Goal: Entertainment & Leisure: Consume media (video, audio)

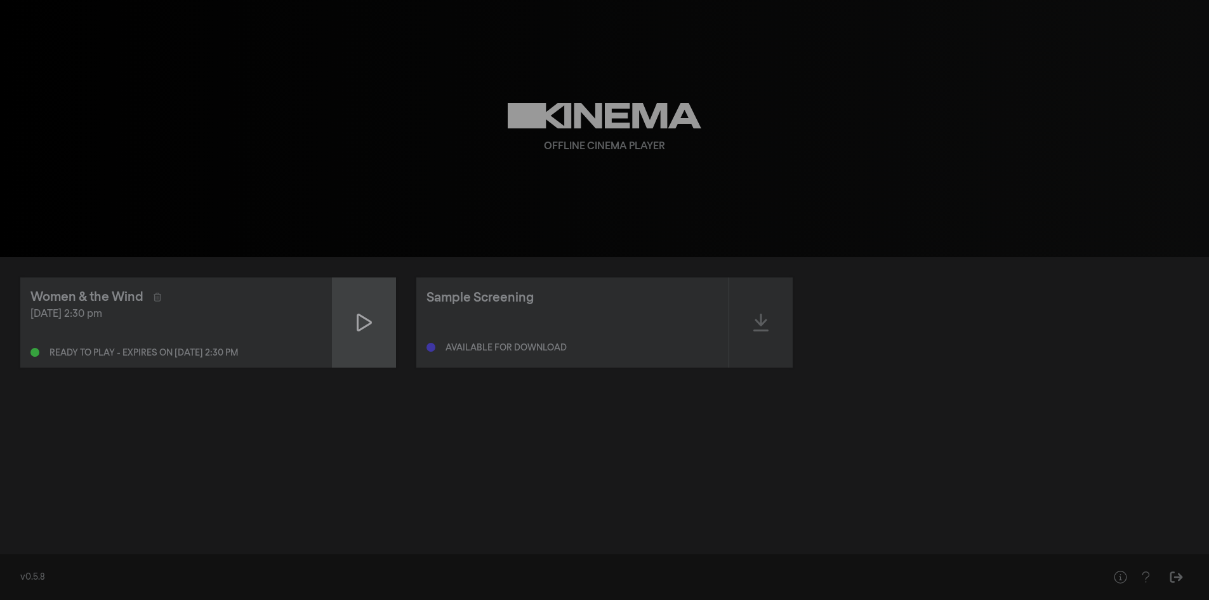
click at [361, 319] on icon at bounding box center [364, 322] width 15 height 20
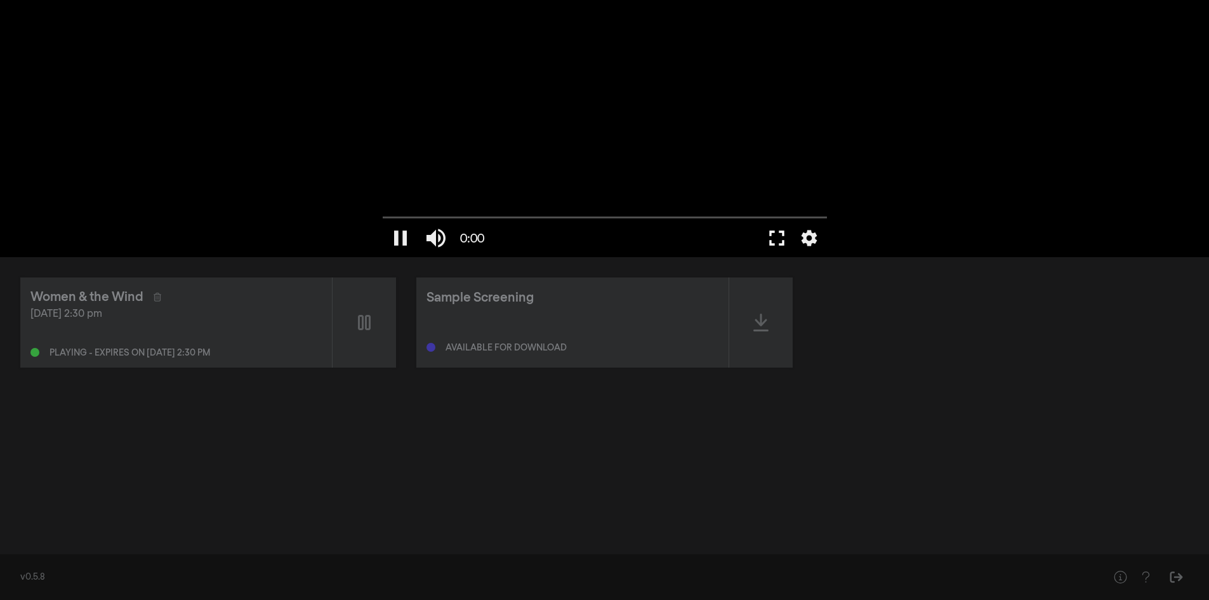
click at [776, 240] on button "fullscreen" at bounding box center [777, 238] width 36 height 38
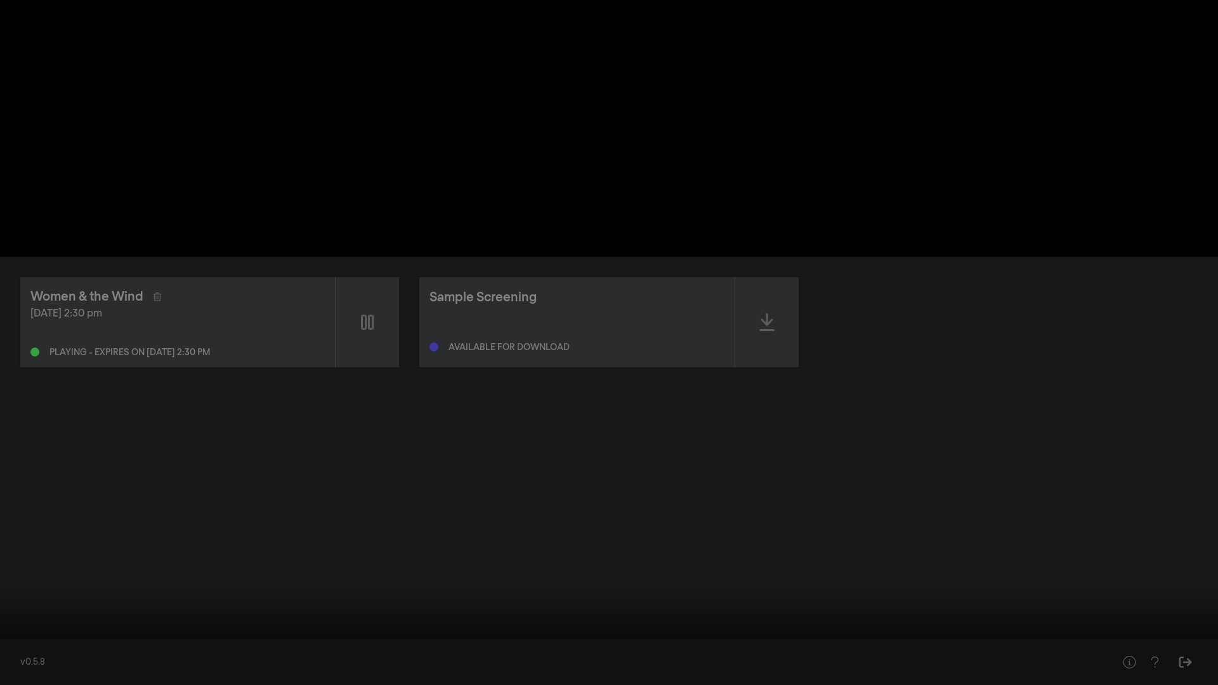
click at [24, 599] on button "pause" at bounding box center [24, 666] width 36 height 38
type input "1.964964"
click at [24, 599] on button "play_arrow" at bounding box center [24, 666] width 36 height 38
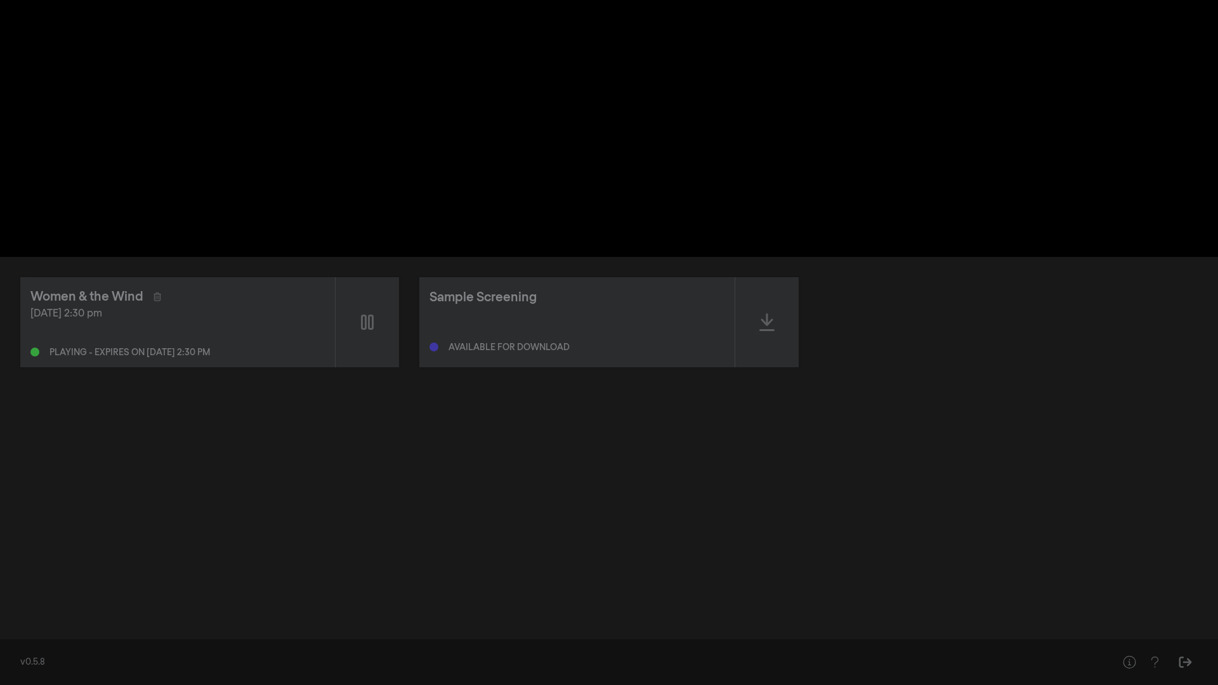
drag, startPoint x: 90, startPoint y: 650, endPoint x: 60, endPoint y: 546, distance: 108.9
click at [60, 546] on div at bounding box center [609, 342] width 1218 height 685
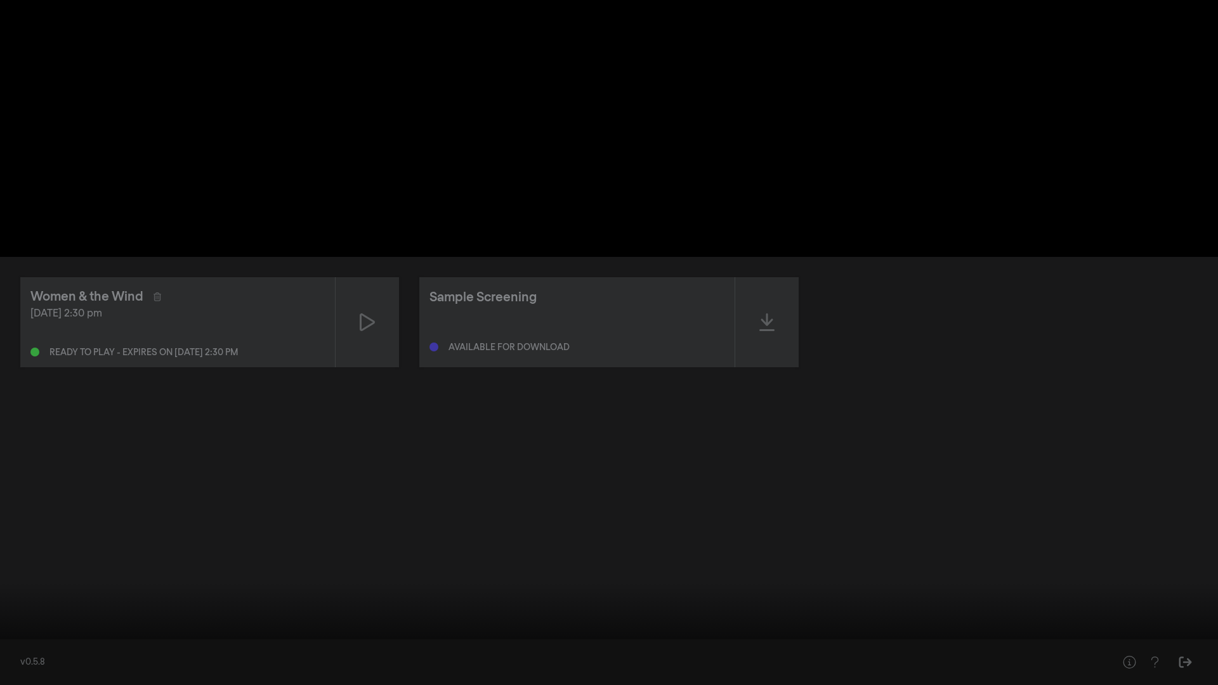
click at [30, 599] on button "play_arrow" at bounding box center [24, 666] width 36 height 38
drag, startPoint x: 11, startPoint y: 643, endPoint x: 106, endPoint y: 646, distance: 94.6
click at [106, 599] on input "Перемотка" at bounding box center [609, 646] width 1206 height 8
click at [228, 426] on div at bounding box center [609, 342] width 1218 height 685
drag, startPoint x: 114, startPoint y: 641, endPoint x: 3, endPoint y: 645, distance: 111.1
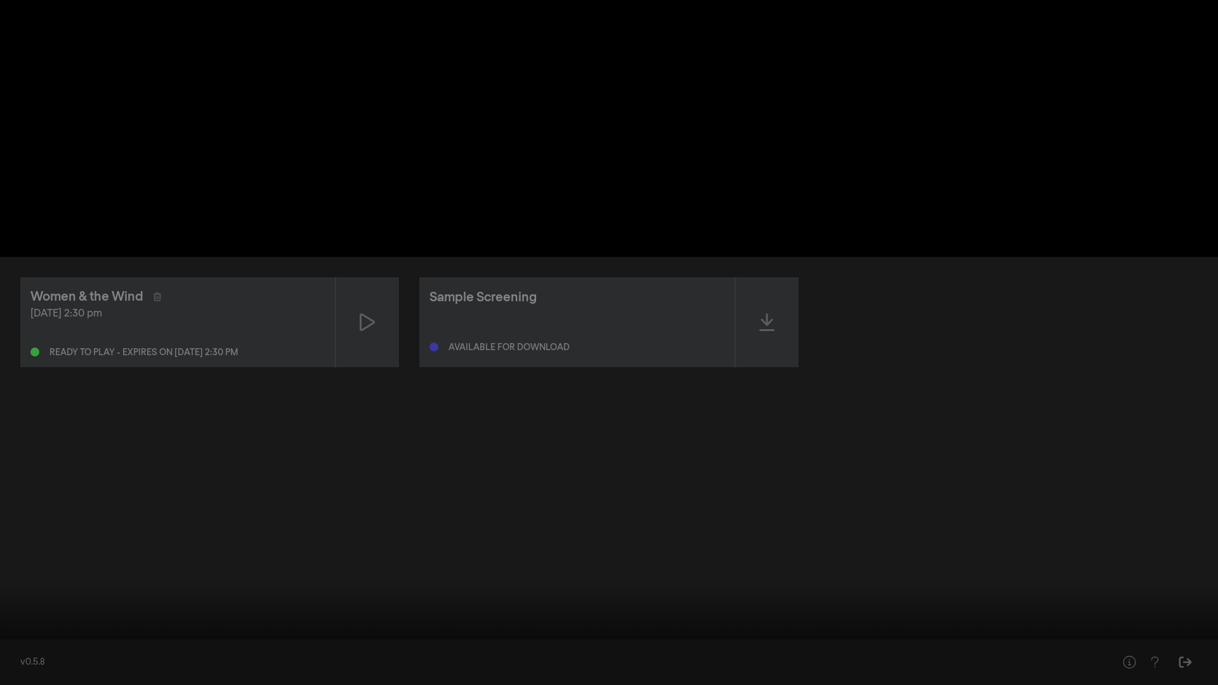
click at [3, 599] on div "play_arrow 0:08:39 / 1:35:41 volume_up fullscreen_exit settings closed_caption …" at bounding box center [609, 342] width 1218 height 685
click at [6, 599] on div "pause 0:08:40 / 1:35:41 volume_up fullscreen_exit settings" at bounding box center [609, 664] width 1218 height 43
click at [6, 599] on div "pause 0:08:41 / 1:35:41 volume_up fullscreen_exit settings" at bounding box center [609, 664] width 1218 height 43
click at [16, 599] on input "Перемотка" at bounding box center [609, 646] width 1206 height 8
drag, startPoint x: 16, startPoint y: 645, endPoint x: 0, endPoint y: 645, distance: 16.5
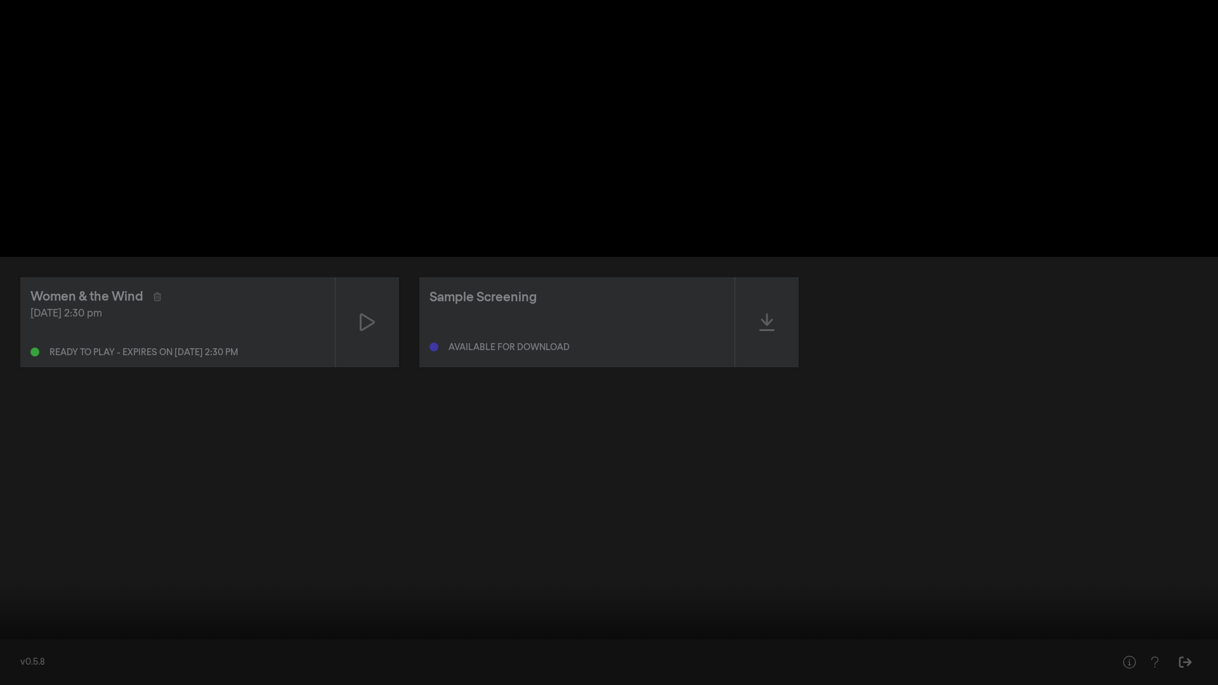
click at [6, 599] on input "Перемотка" at bounding box center [609, 646] width 1206 height 8
click at [19, 599] on button "pause" at bounding box center [24, 666] width 36 height 38
click at [6, 599] on button "play_arrow" at bounding box center [24, 666] width 36 height 38
click at [6, 599] on button "pause" at bounding box center [24, 666] width 36 height 38
click at [6, 599] on button "play_arrow" at bounding box center [24, 666] width 36 height 38
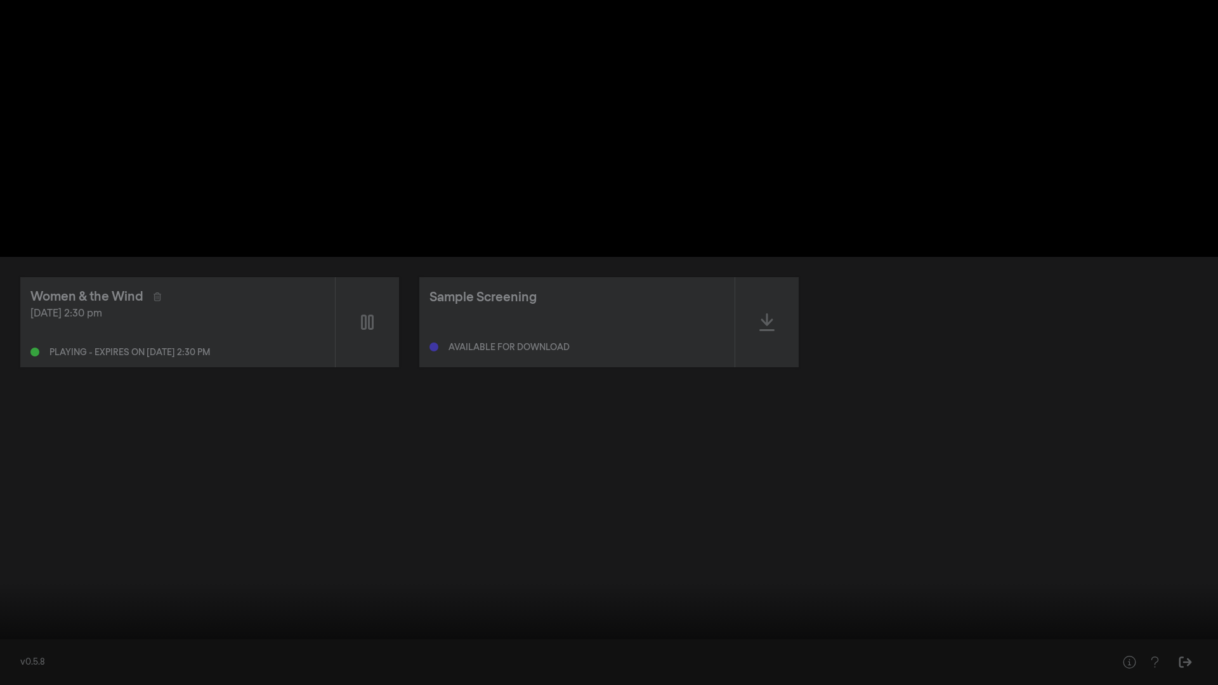
click at [6, 599] on button "pause" at bounding box center [24, 666] width 36 height 38
type input "1.89504"
